Goal: Task Accomplishment & Management: Manage account settings

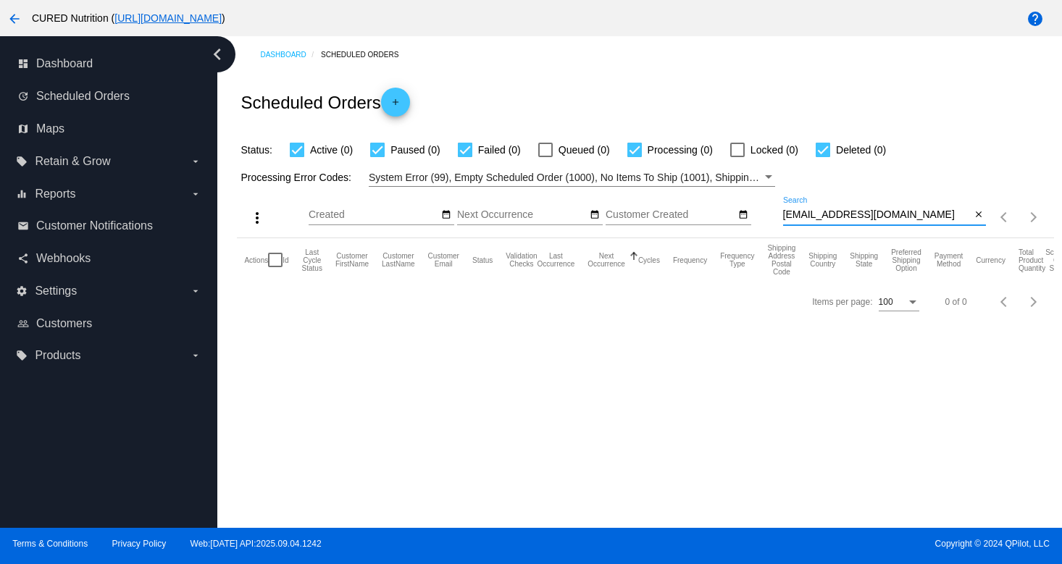
click at [908, 214] on input "[EMAIL_ADDRESS][DOMAIN_NAME]" at bounding box center [877, 215] width 188 height 12
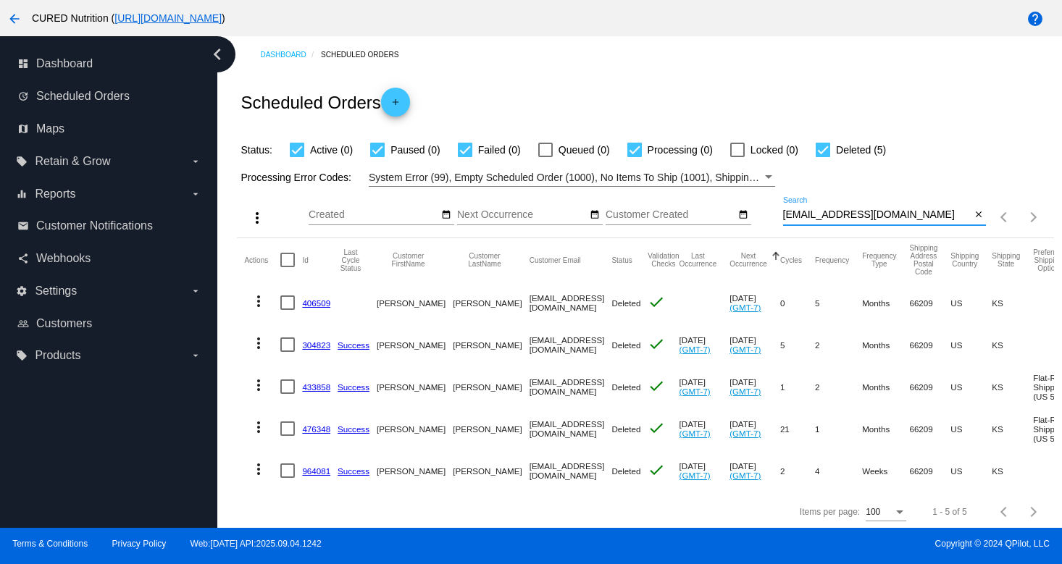
click at [848, 217] on input "[EMAIL_ADDRESS][DOMAIN_NAME]" at bounding box center [877, 215] width 188 height 12
paste input "ahsmith7"
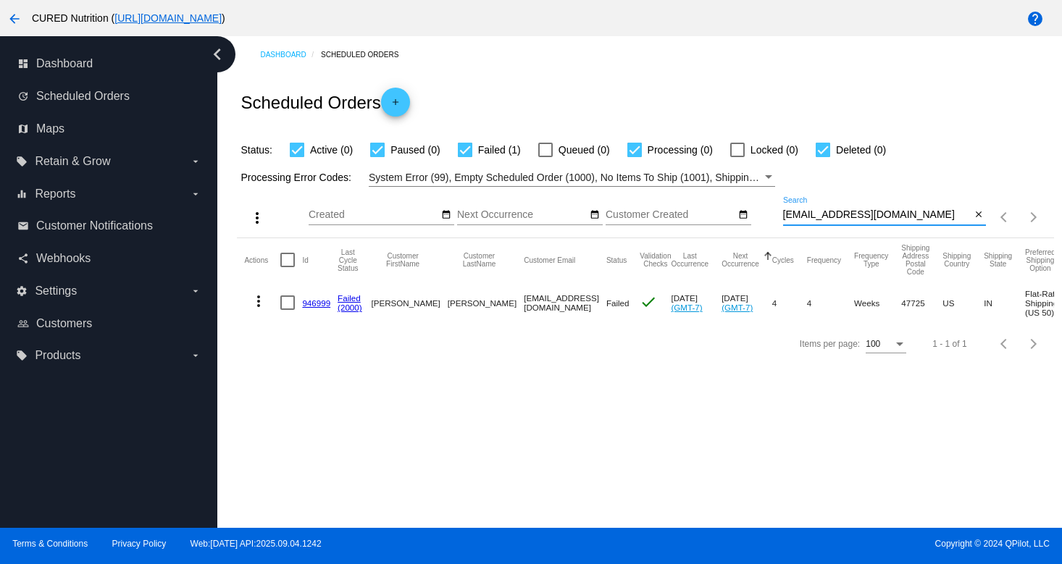
type input "[EMAIL_ADDRESS][DOMAIN_NAME]"
click at [317, 304] on link "946999" at bounding box center [316, 302] width 28 height 9
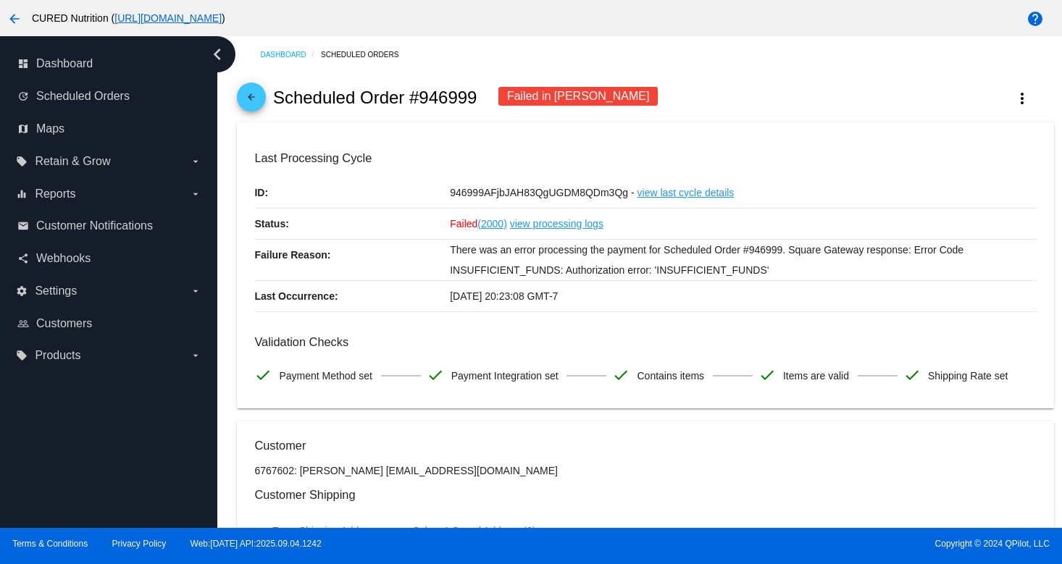
click at [245, 106] on mat-icon "arrow_back" at bounding box center [251, 100] width 17 height 17
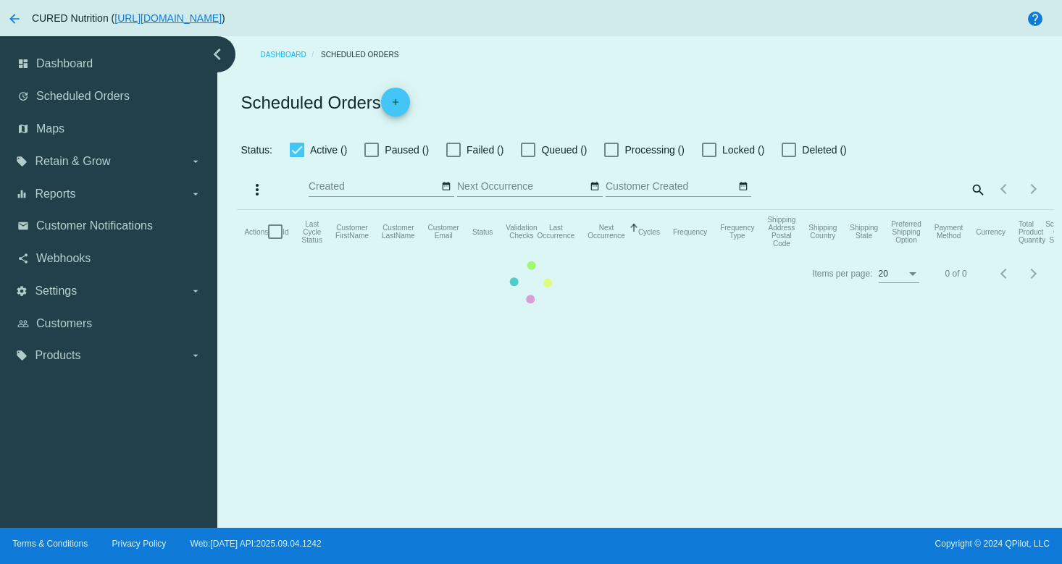
checkbox input "true"
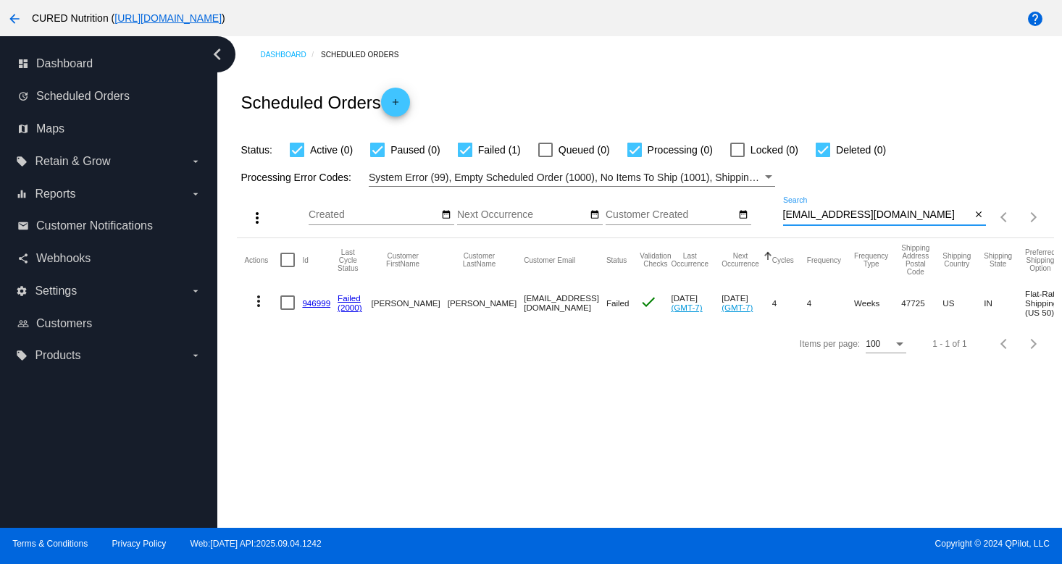
click at [872, 218] on input "[EMAIL_ADDRESS][DOMAIN_NAME]" at bounding box center [877, 215] width 188 height 12
paste input "patiencedain@hot"
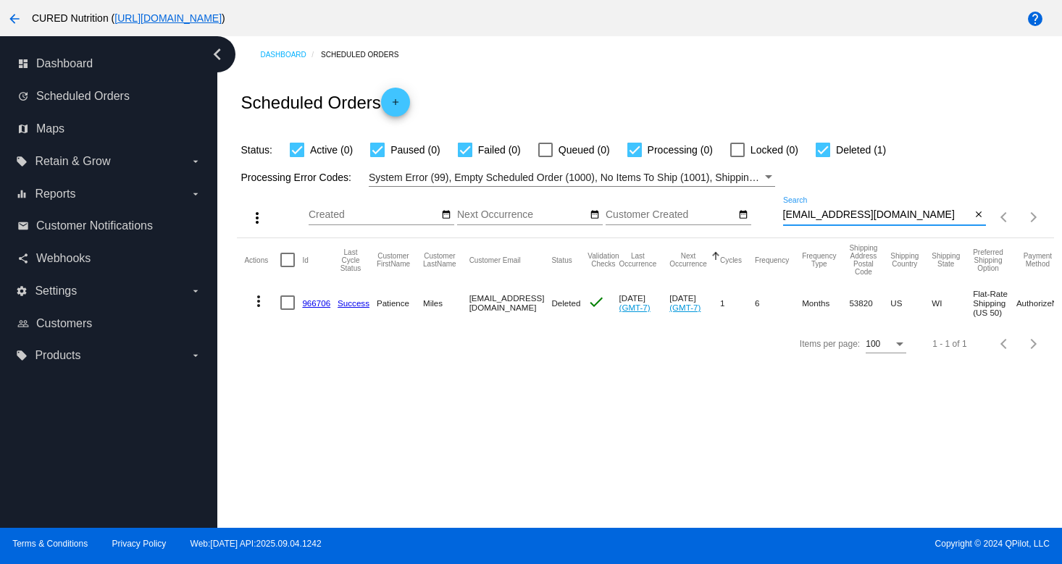
type input "[EMAIL_ADDRESS][DOMAIN_NAME]"
